Goal: Task Accomplishment & Management: Use online tool/utility

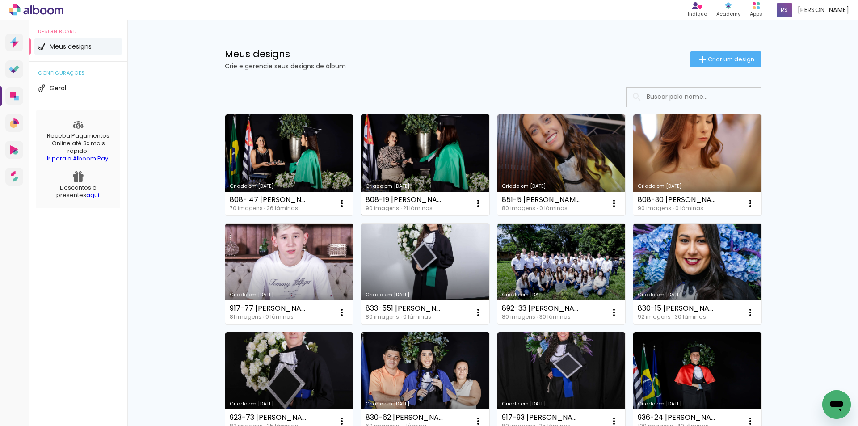
click at [390, 161] on link "Criado em [DATE]" at bounding box center [425, 164] width 128 height 101
